Goal: Use online tool/utility: Utilize a website feature to perform a specific function

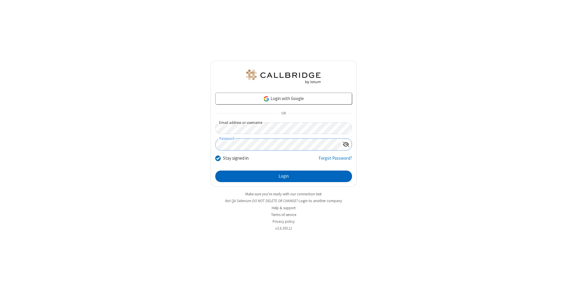
click at [283, 176] on button "Login" at bounding box center [283, 177] width 137 height 12
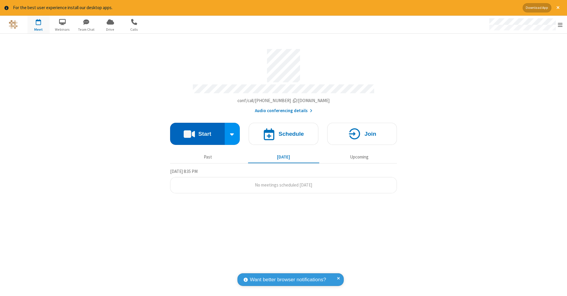
click at [197, 131] on button "Start" at bounding box center [197, 134] width 55 height 22
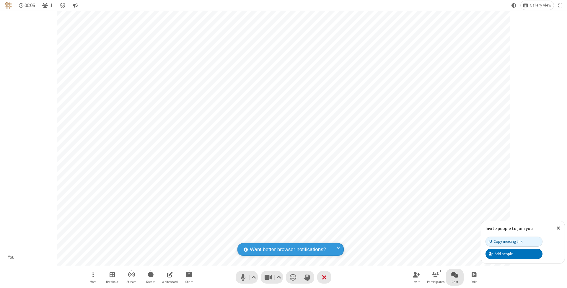
click at [454, 274] on span "Open chat" at bounding box center [454, 274] width 7 height 7
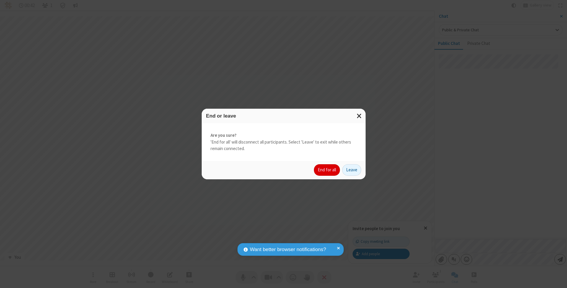
click at [327, 169] on button "End for all" at bounding box center [327, 170] width 26 height 12
